Goal: Task Accomplishment & Management: Complete application form

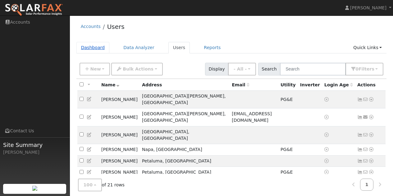
click at [91, 49] on link "Dashboard" at bounding box center [92, 47] width 33 height 11
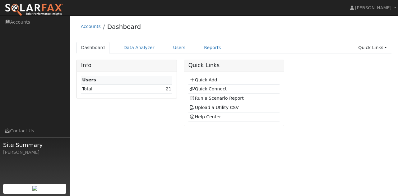
click at [199, 81] on link "Quick Add" at bounding box center [203, 79] width 28 height 5
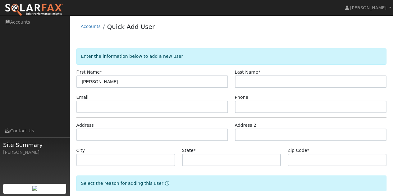
type input "[PERSON_NAME]"
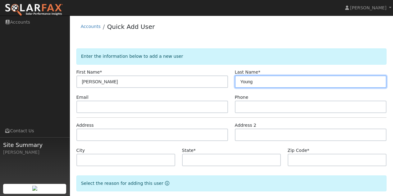
type input "Young"
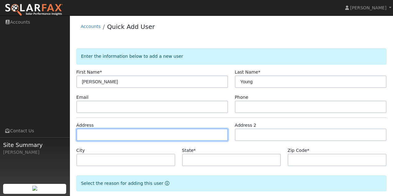
click at [95, 133] on input "text" at bounding box center [152, 135] width 152 height 12
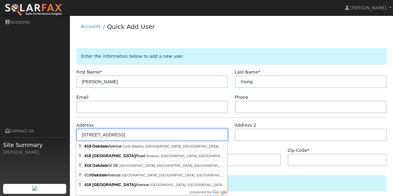
type input "618 Oakdale Avenue"
type input "Corte Madera"
type input "CA"
type input "94925"
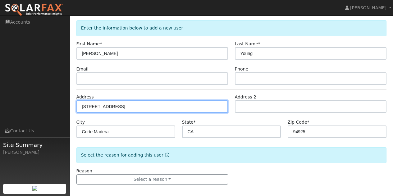
scroll to position [32, 0]
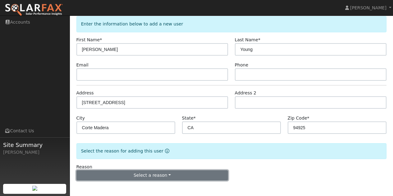
click at [125, 177] on button "Select a reason" at bounding box center [152, 175] width 152 height 11
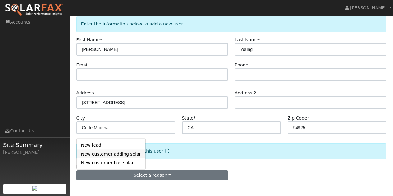
click at [116, 155] on link "New customer adding solar" at bounding box center [111, 154] width 69 height 9
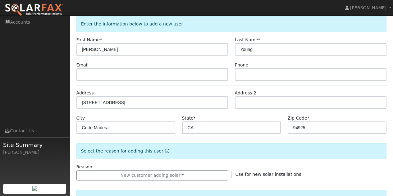
click at [272, 167] on div "Reason New customer adding solar New lead New customer adding solar New custome…" at bounding box center [231, 172] width 317 height 17
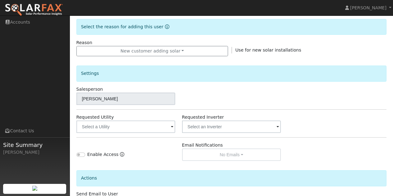
scroll to position [157, 0]
click at [162, 128] on input "text" at bounding box center [125, 127] width 99 height 12
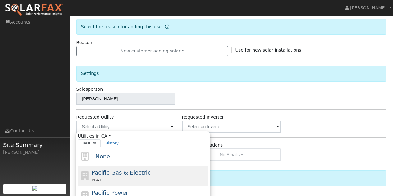
click at [122, 172] on span "Pacific Gas & Electric" at bounding box center [121, 172] width 59 height 7
type input "Pacific Gas & Electric"
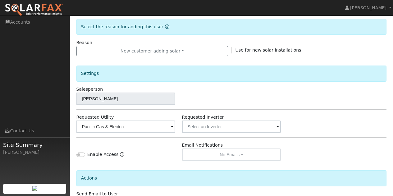
click at [136, 154] on div "Enable Access" at bounding box center [126, 151] width 106 height 19
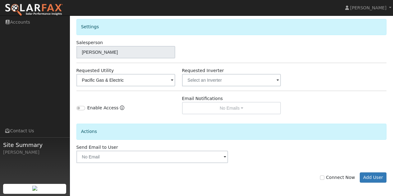
scroll to position [205, 0]
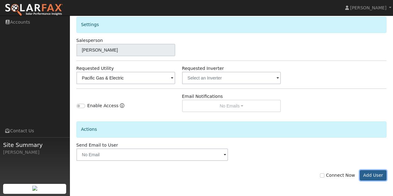
click at [372, 176] on button "Add User" at bounding box center [373, 175] width 27 height 11
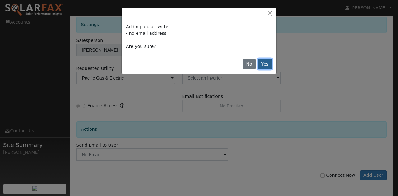
click at [265, 63] on button "Yes" at bounding box center [265, 64] width 14 height 11
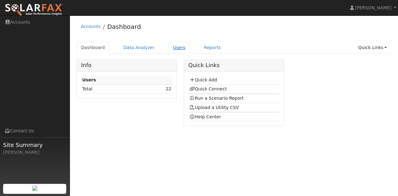
click at [170, 48] on link "Users" at bounding box center [179, 47] width 22 height 11
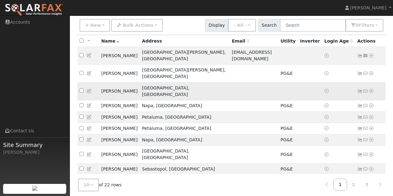
scroll to position [44, 0]
click at [92, 182] on button "10" at bounding box center [88, 185] width 21 height 13
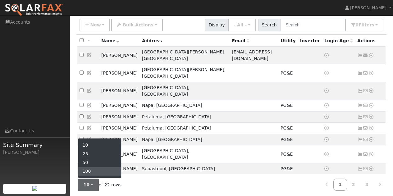
click at [90, 171] on link "100" at bounding box center [99, 171] width 43 height 9
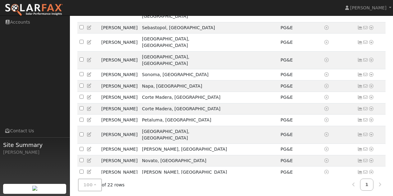
scroll to position [186, 0]
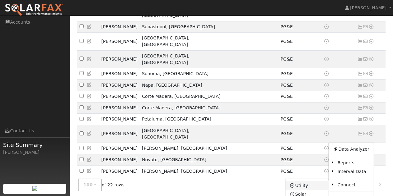
click at [303, 181] on link "Utility" at bounding box center [306, 185] width 43 height 9
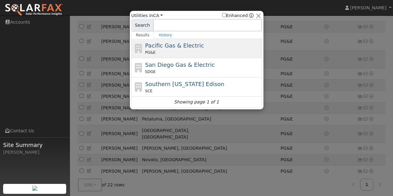
click at [153, 45] on span "Pacific Gas & Electric" at bounding box center [174, 45] width 59 height 7
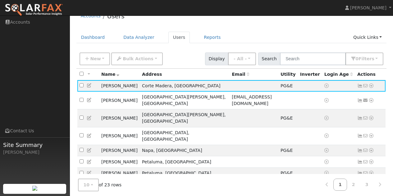
scroll to position [31, 0]
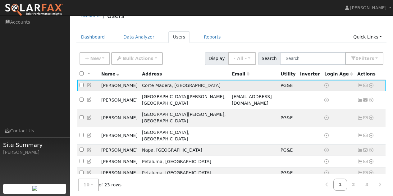
click at [372, 86] on icon at bounding box center [371, 85] width 6 height 4
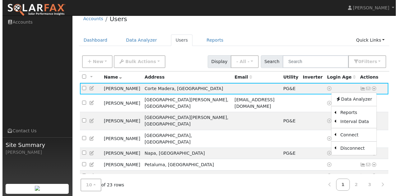
scroll to position [14, 0]
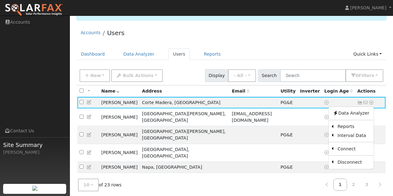
click at [379, 91] on div "Actions" at bounding box center [370, 91] width 26 height 7
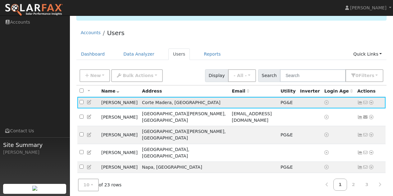
click at [370, 103] on icon at bounding box center [371, 102] width 6 height 4
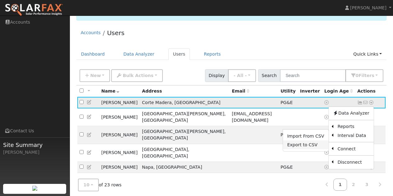
click at [299, 144] on link "Export to CSV" at bounding box center [306, 144] width 46 height 9
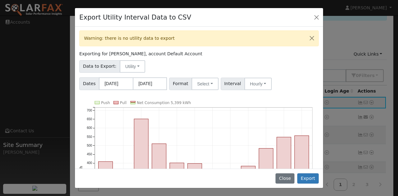
scroll to position [0, 0]
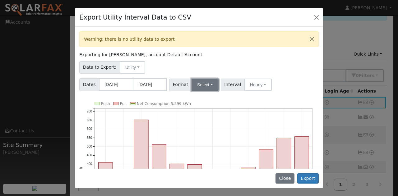
click at [208, 87] on button "Select" at bounding box center [204, 85] width 27 height 12
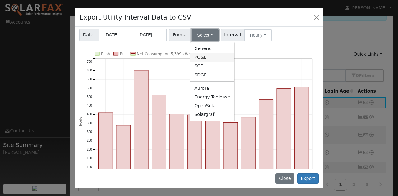
scroll to position [62, 0]
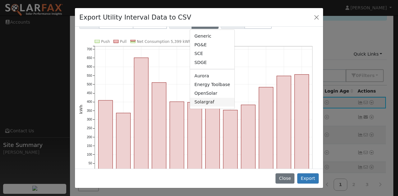
click at [203, 103] on link "Solargraf" at bounding box center [212, 102] width 44 height 9
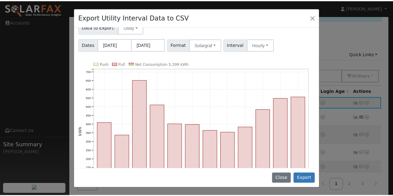
scroll to position [0, 0]
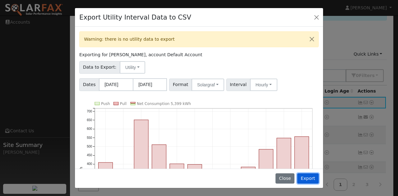
click at [311, 180] on button "Export" at bounding box center [307, 178] width 21 height 11
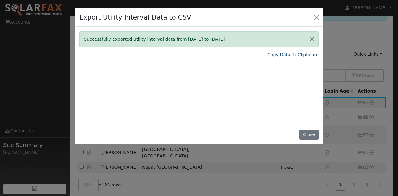
click at [294, 56] on link "Copy Data To Clipboard" at bounding box center [292, 55] width 51 height 7
click at [361, 34] on div "Export Utility Interval Data to CSV Successfully exported utility interval data…" at bounding box center [199, 98] width 398 height 196
click at [313, 16] on button "Close" at bounding box center [316, 17] width 9 height 9
